Goal: Navigation & Orientation: Find specific page/section

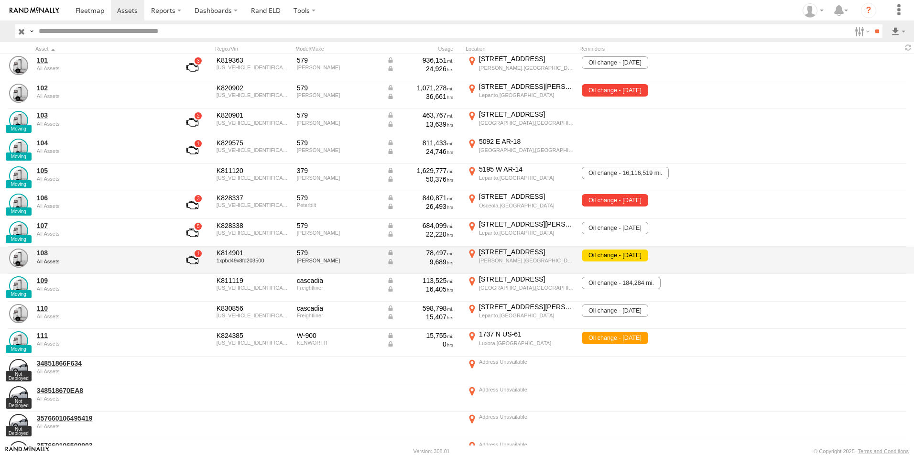
scroll to position [96, 0]
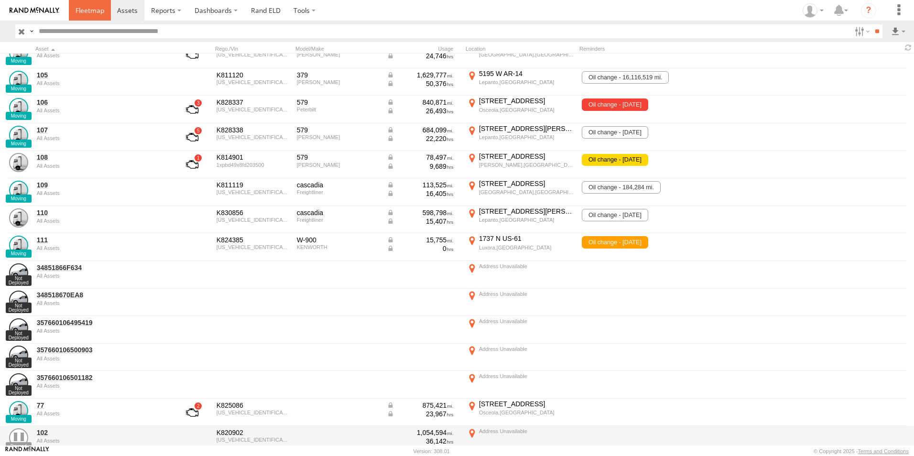
click at [98, 14] on span at bounding box center [90, 10] width 29 height 9
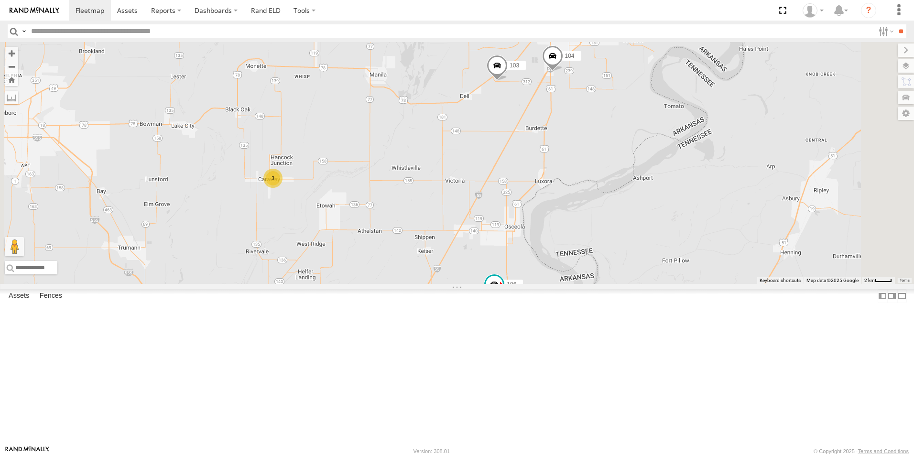
click at [0, 0] on span at bounding box center [0, 0] width 0 height 0
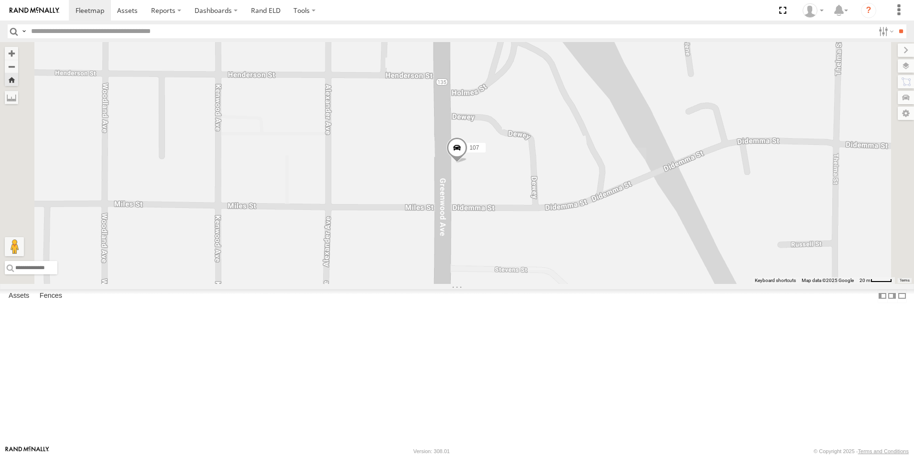
click at [0, 0] on span at bounding box center [0, 0] width 0 height 0
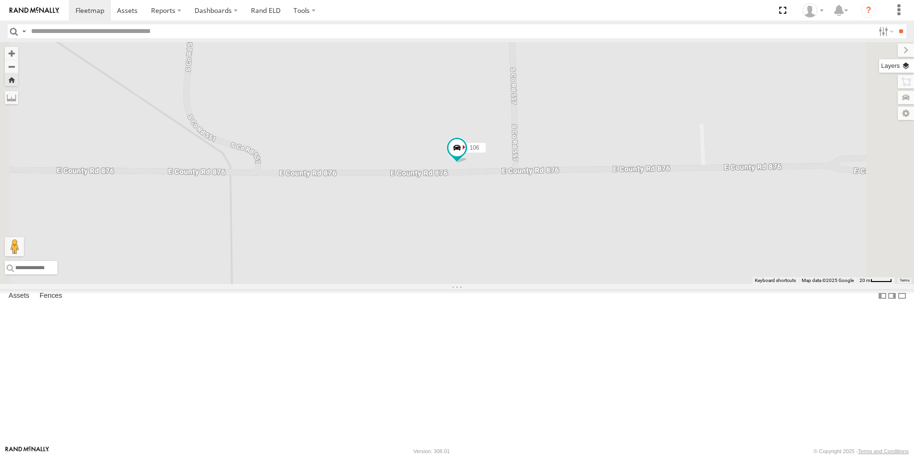
click at [907, 64] on label at bounding box center [896, 65] width 35 height 13
click at [0, 0] on span "Basemaps" at bounding box center [0, 0] width 0 height 0
click at [0, 0] on span "Satellite + Roadmap" at bounding box center [0, 0] width 0 height 0
